Goal: Task Accomplishment & Management: Manage account settings

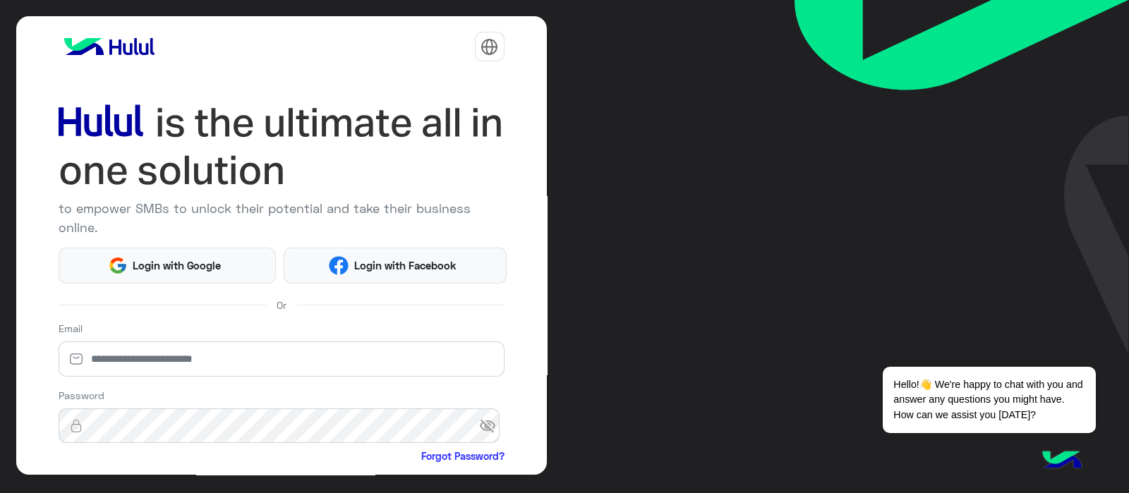
scroll to position [146, 0]
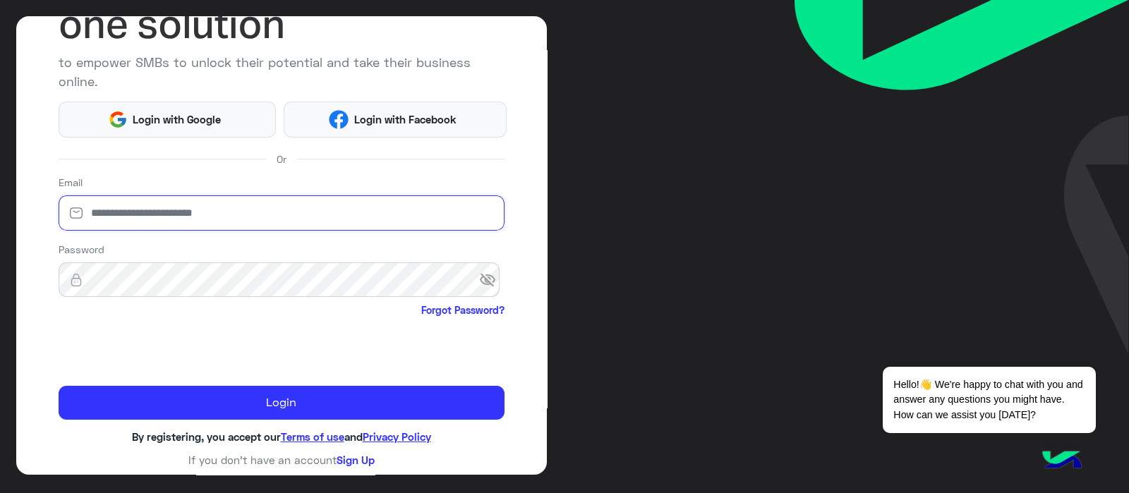
type input "**********"
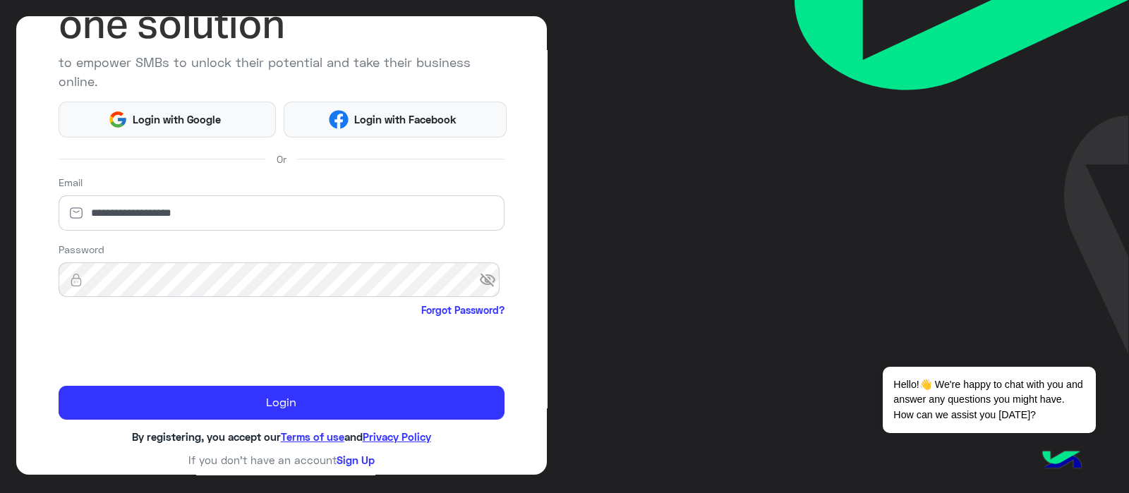
click at [42, 400] on div "**********" at bounding box center [281, 245] width 530 height 459
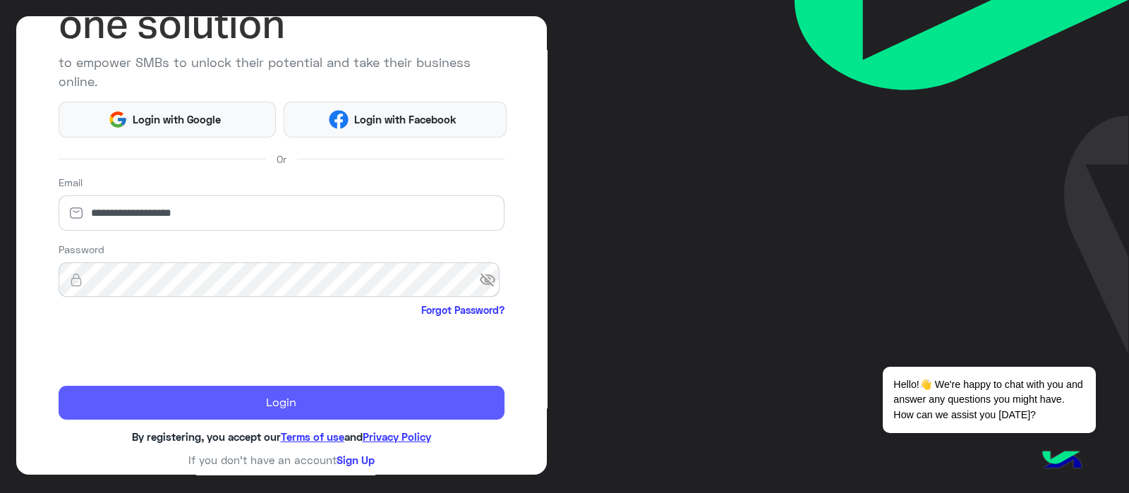
click at [102, 389] on button "Login" at bounding box center [282, 403] width 446 height 34
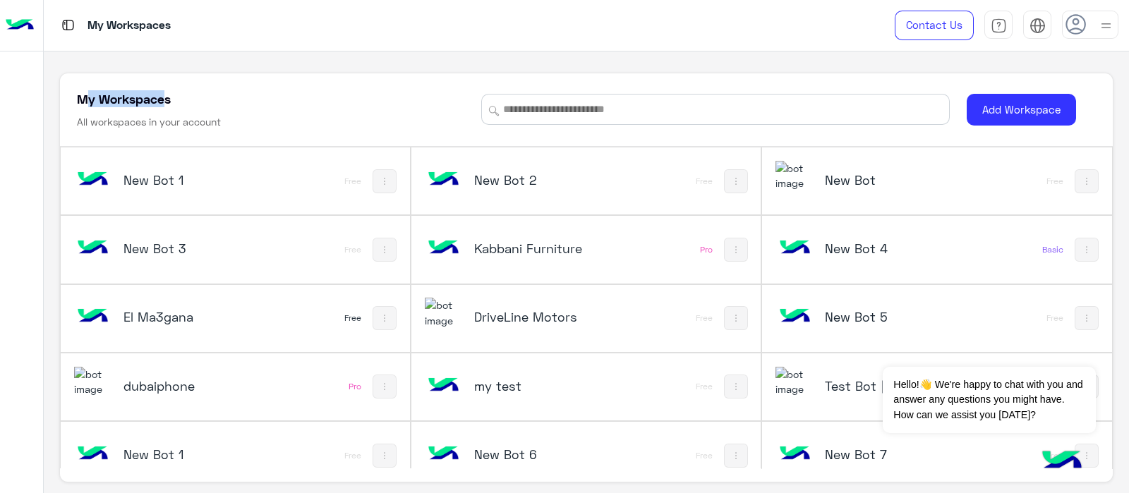
drag, startPoint x: 141, startPoint y: 107, endPoint x: 187, endPoint y: 104, distance: 46.0
click at [187, 104] on div "My Workspaces All workspaces in your account" at bounding box center [270, 110] width 387 height 40
drag, startPoint x: 206, startPoint y: 121, endPoint x: 103, endPoint y: 115, distance: 103.1
click at [104, 116] on h6 "All workspaces in your account" at bounding box center [149, 122] width 144 height 14
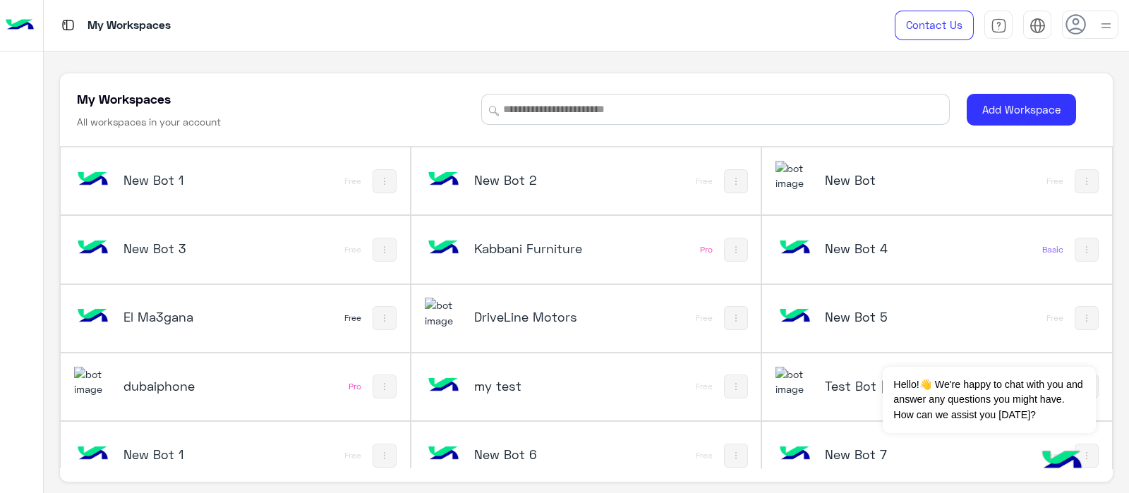
click at [99, 111] on div "My Workspaces All workspaces in your account" at bounding box center [270, 110] width 387 height 40
drag, startPoint x: 76, startPoint y: 85, endPoint x: 90, endPoint y: 116, distance: 33.8
click at [84, 106] on div "My Workspaces All workspaces in your account Add Workspace" at bounding box center [586, 110] width 1052 height 74
click at [92, 118] on h6 "All workspaces in your account" at bounding box center [149, 122] width 144 height 14
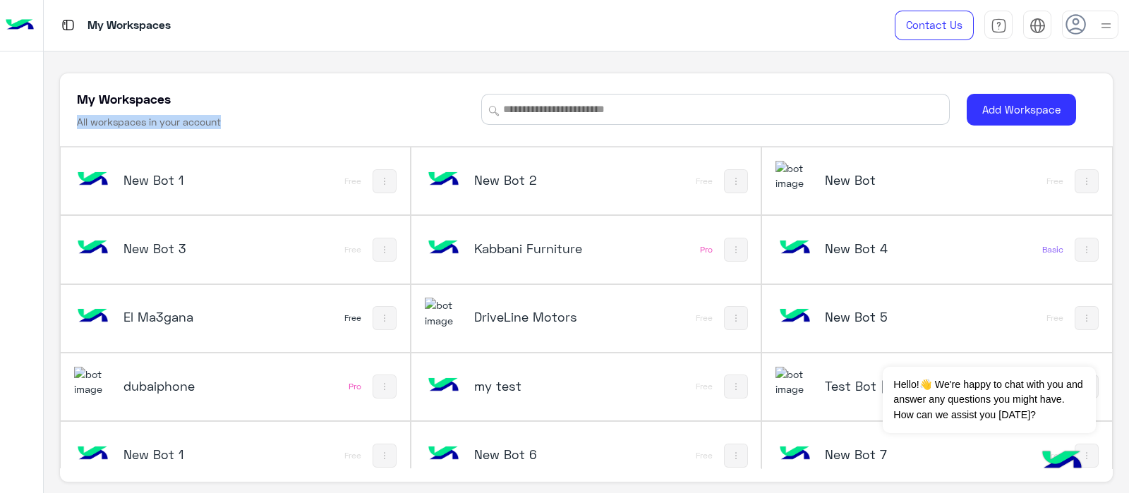
click at [92, 118] on h6 "All workspaces in your account" at bounding box center [149, 122] width 144 height 14
drag, startPoint x: 59, startPoint y: 86, endPoint x: 67, endPoint y: 95, distance: 12.0
click at [61, 86] on div "My Workspaces All workspaces in your account Add Workspace" at bounding box center [586, 110] width 1052 height 74
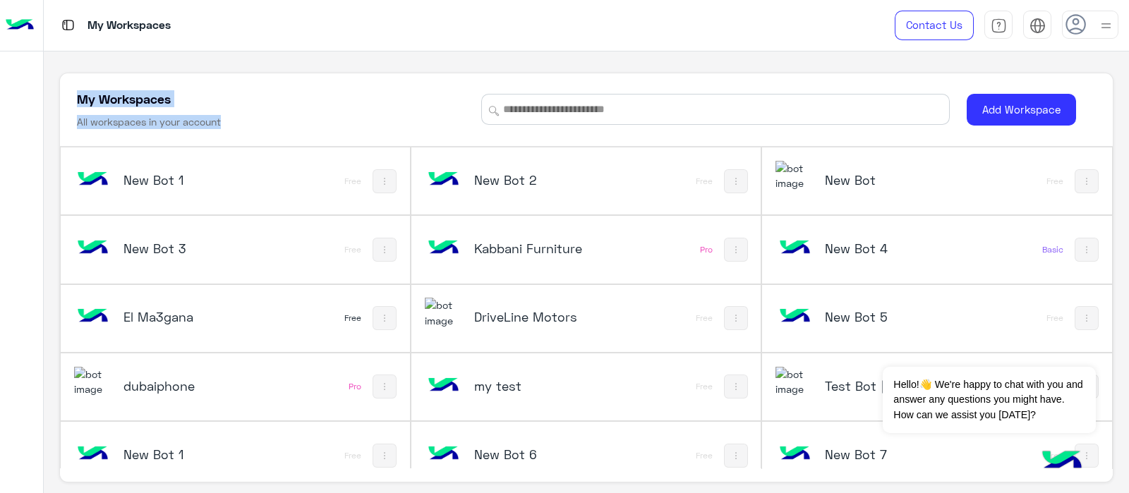
drag, startPoint x: 65, startPoint y: 92, endPoint x: 257, endPoint y: 118, distance: 193.6
click at [257, 118] on div "My Workspaces All workspaces in your account Add Workspace" at bounding box center [586, 110] width 1052 height 74
click at [255, 118] on div "My Workspaces All workspaces in your account" at bounding box center [270, 110] width 387 height 40
drag, startPoint x: 255, startPoint y: 118, endPoint x: 102, endPoint y: 95, distance: 155.4
click at [103, 90] on div "My Workspaces All workspaces in your account" at bounding box center [270, 110] width 387 height 40
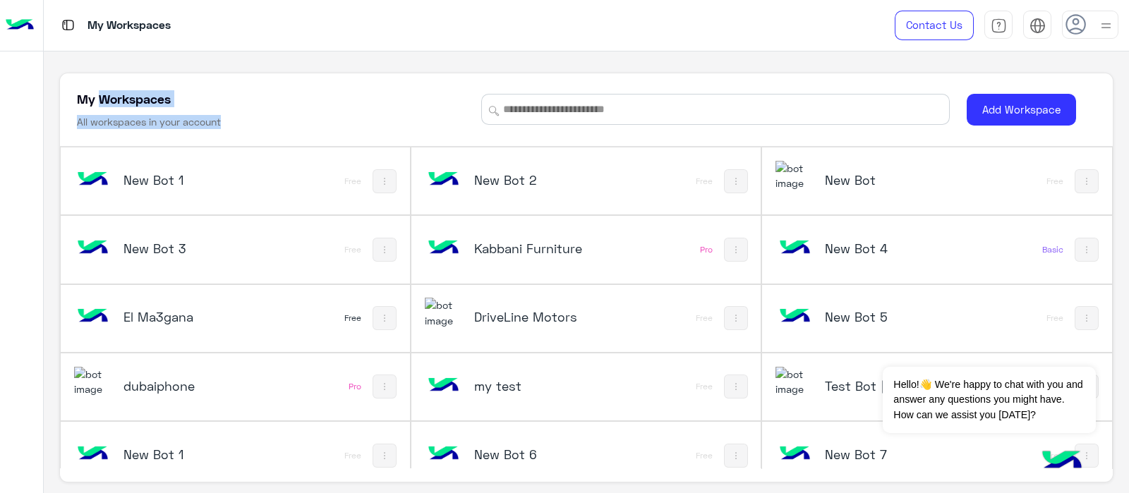
click at [96, 100] on h5 "My Workspaces" at bounding box center [124, 98] width 94 height 17
click at [49, 97] on div "My Workspaces All workspaces in your account Add Workspace New Bot 1 Free New B…" at bounding box center [586, 272] width 1085 height 442
drag, startPoint x: 80, startPoint y: 105, endPoint x: 104, endPoint y: 109, distance: 23.5
click at [104, 109] on div "My Workspaces All workspaces in your account Add Workspace" at bounding box center [586, 110] width 1052 height 74
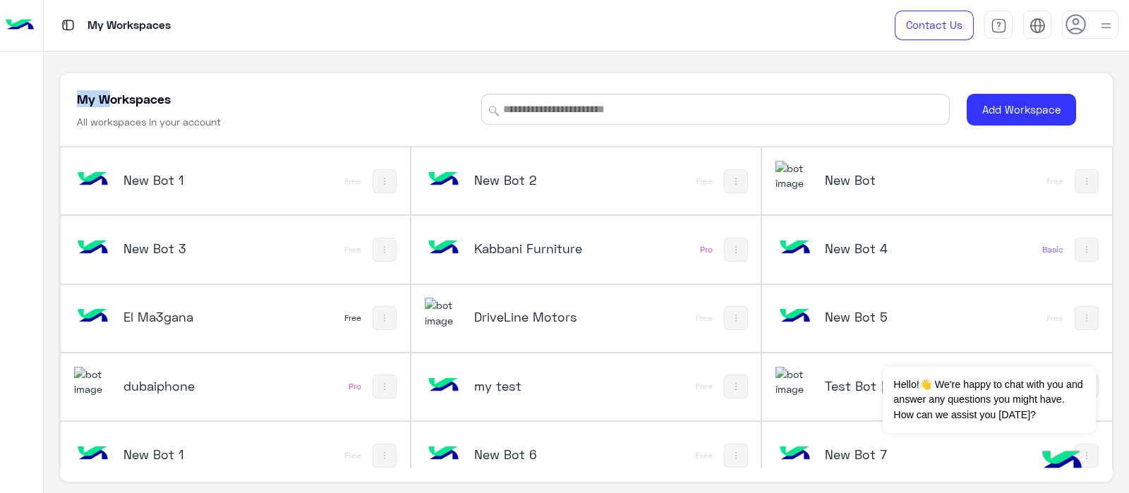
click at [104, 107] on h5 "My Workspaces" at bounding box center [124, 98] width 94 height 17
click at [104, 121] on h6 "All workspaces in your account" at bounding box center [149, 122] width 144 height 14
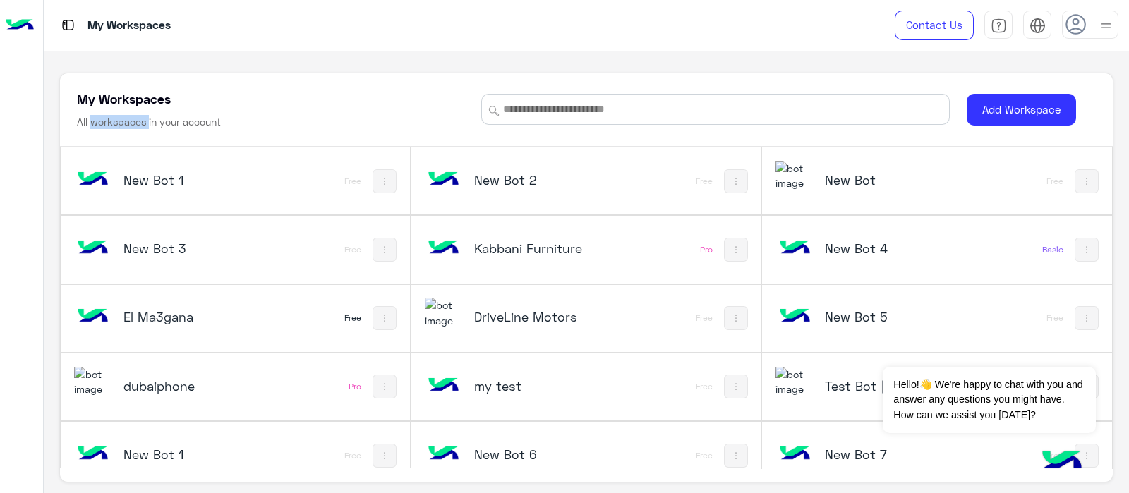
click at [104, 121] on h6 "All workspaces in your account" at bounding box center [149, 122] width 144 height 14
click at [75, 93] on div "My Workspaces All workspaces in your account Add Workspace" at bounding box center [586, 110] width 1052 height 74
drag, startPoint x: 75, startPoint y: 93, endPoint x: 282, endPoint y: 135, distance: 211.0
click at [282, 135] on div "My Workspaces All workspaces in your account Add Workspace" at bounding box center [586, 110] width 1052 height 74
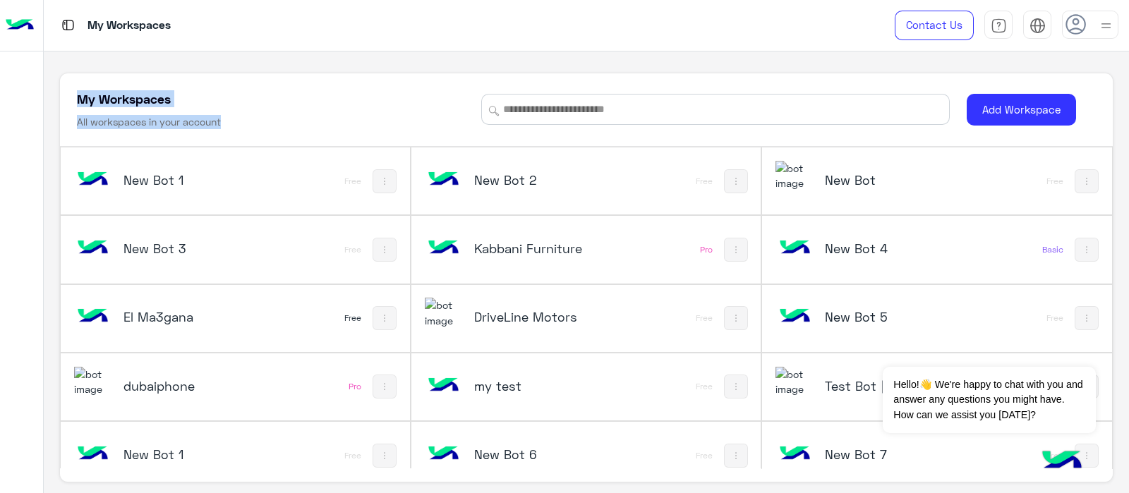
click at [282, 135] on div "My Workspaces All workspaces in your account Add Workspace" at bounding box center [586, 110] width 1052 height 74
drag, startPoint x: 102, startPoint y: 90, endPoint x: 68, endPoint y: 82, distance: 34.7
click at [68, 82] on div "My Workspaces All workspaces in your account Add Workspace" at bounding box center [586, 110] width 1052 height 74
drag, startPoint x: 68, startPoint y: 82, endPoint x: 282, endPoint y: 116, distance: 217.2
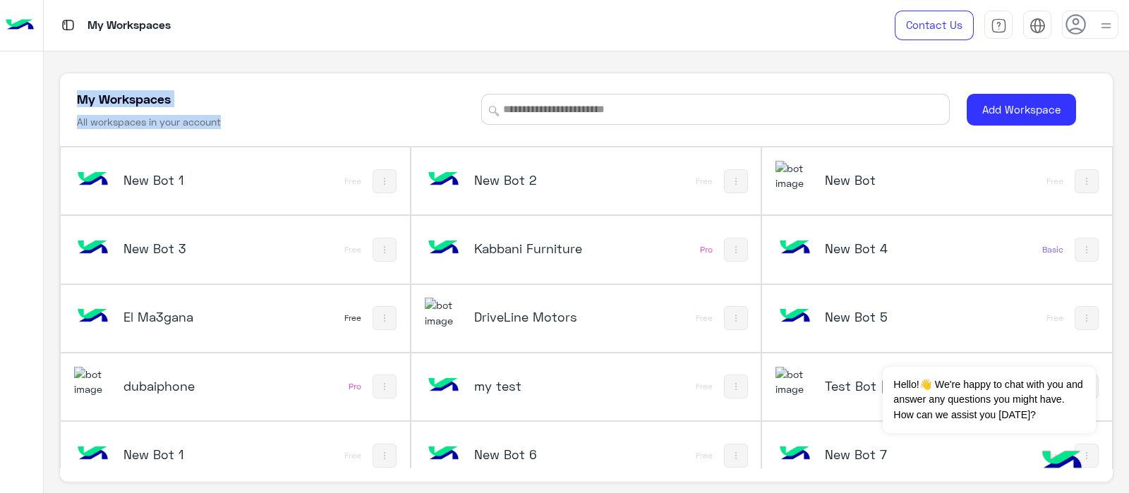
click at [282, 116] on div "My Workspaces All workspaces in your account Add Workspace" at bounding box center [586, 110] width 1052 height 74
click at [282, 116] on div "My Workspaces All workspaces in your account" at bounding box center [270, 110] width 387 height 40
drag, startPoint x: 102, startPoint y: 96, endPoint x: 229, endPoint y: 113, distance: 128.1
click at [229, 113] on div "My Workspaces All workspaces in your account Add Workspace" at bounding box center [586, 110] width 1052 height 74
click at [233, 116] on div "My Workspaces All workspaces in your account" at bounding box center [270, 110] width 387 height 40
